Goal: Transaction & Acquisition: Subscribe to service/newsletter

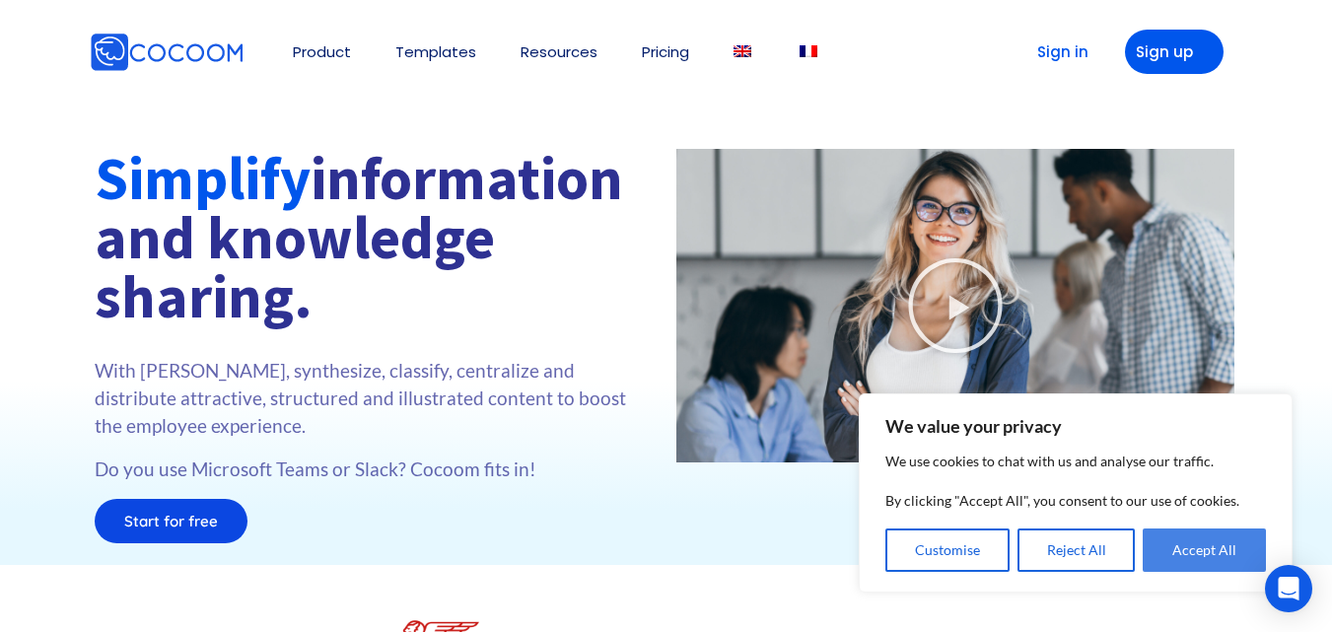
click at [1193, 560] on button "Accept All" at bounding box center [1203, 549] width 123 height 43
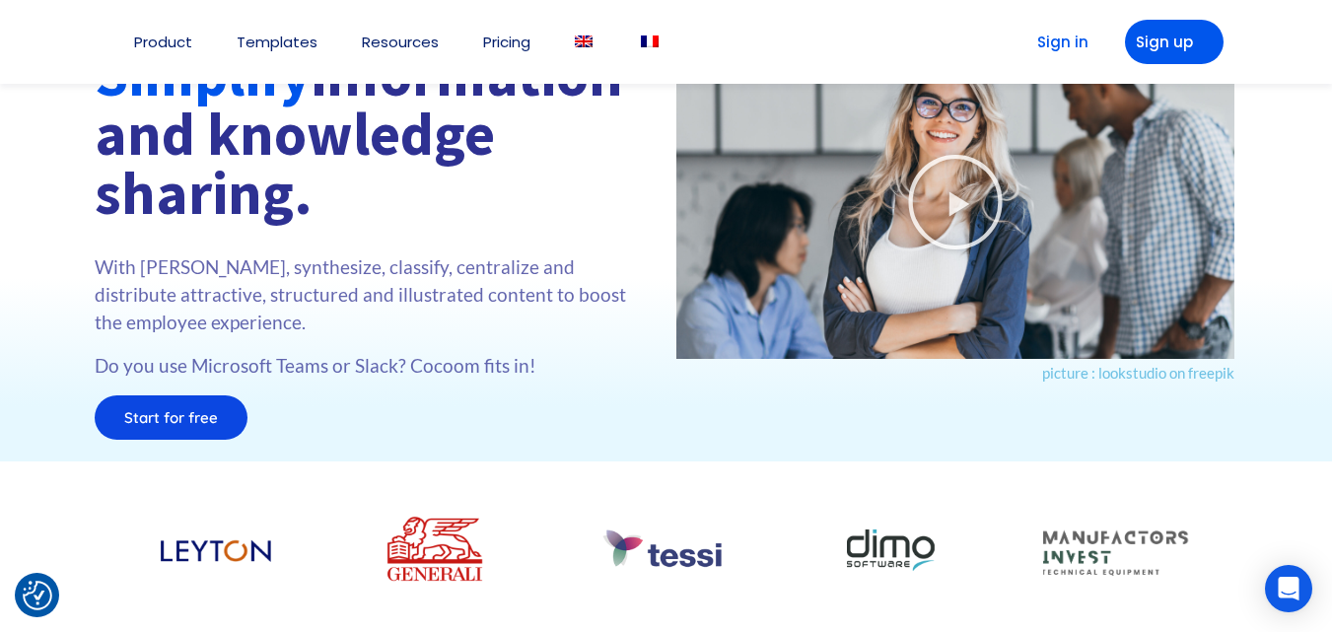
scroll to position [394, 0]
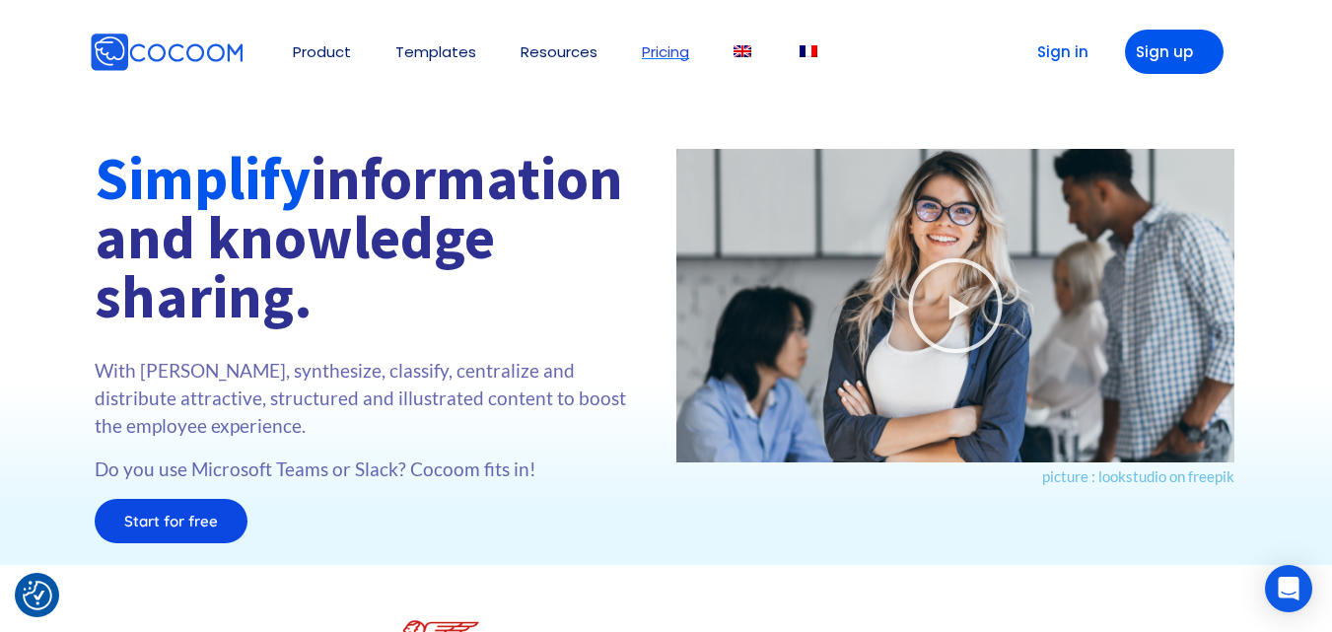
click at [664, 56] on link "Pricing" at bounding box center [665, 51] width 47 height 15
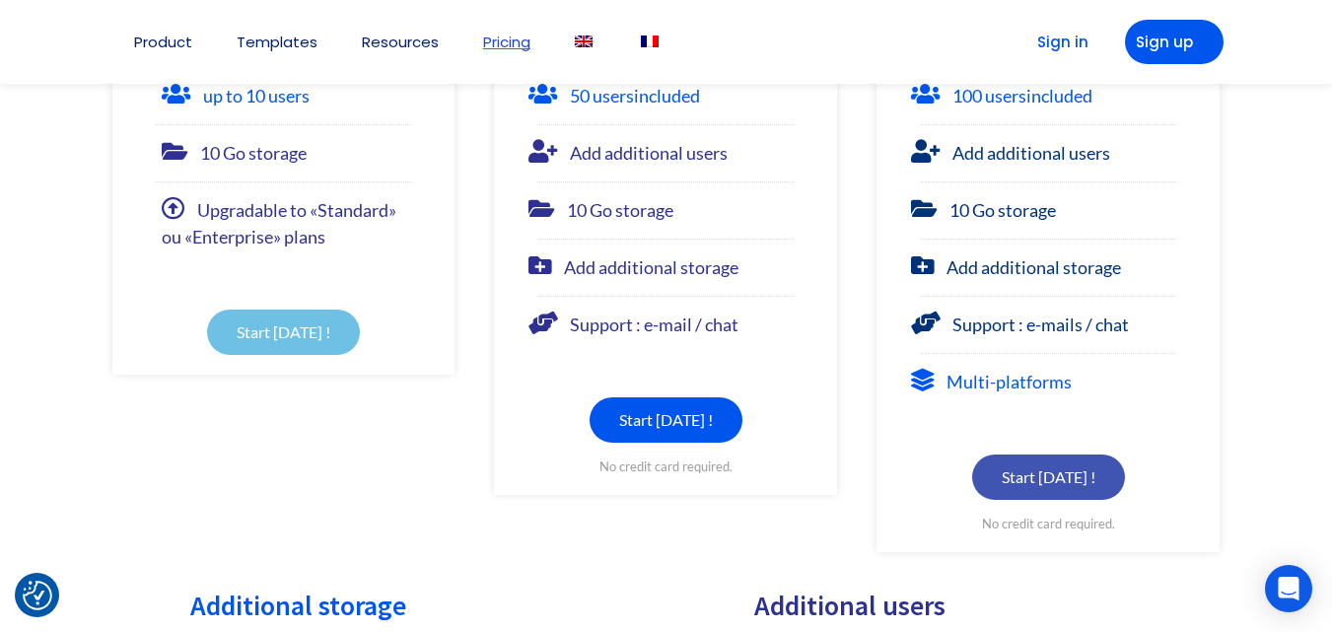
scroll to position [591, 0]
